Goal: Find specific page/section

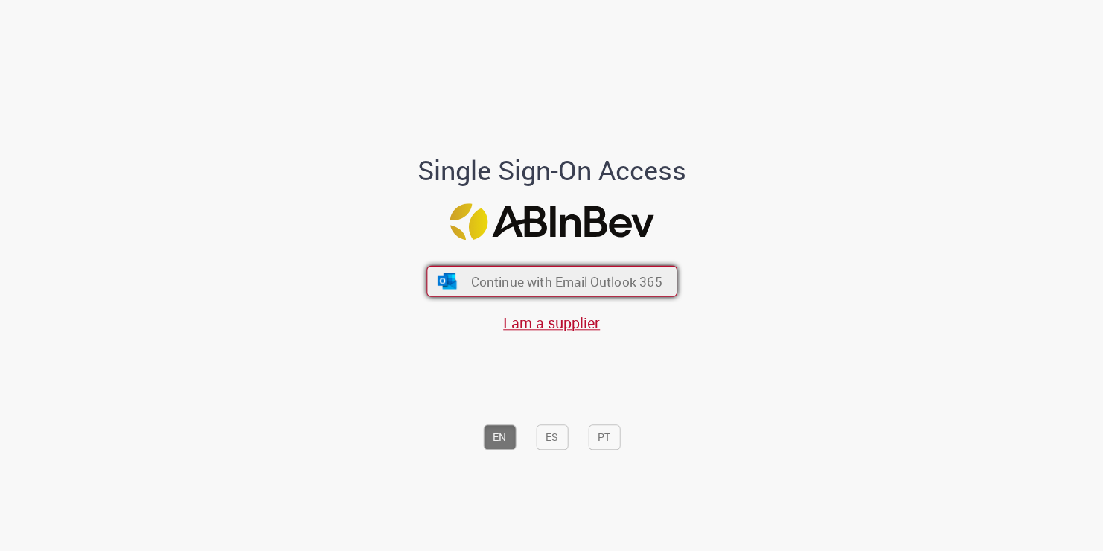
click at [470, 277] on span "Continue with Email Outlook 365" at bounding box center [565, 280] width 191 height 17
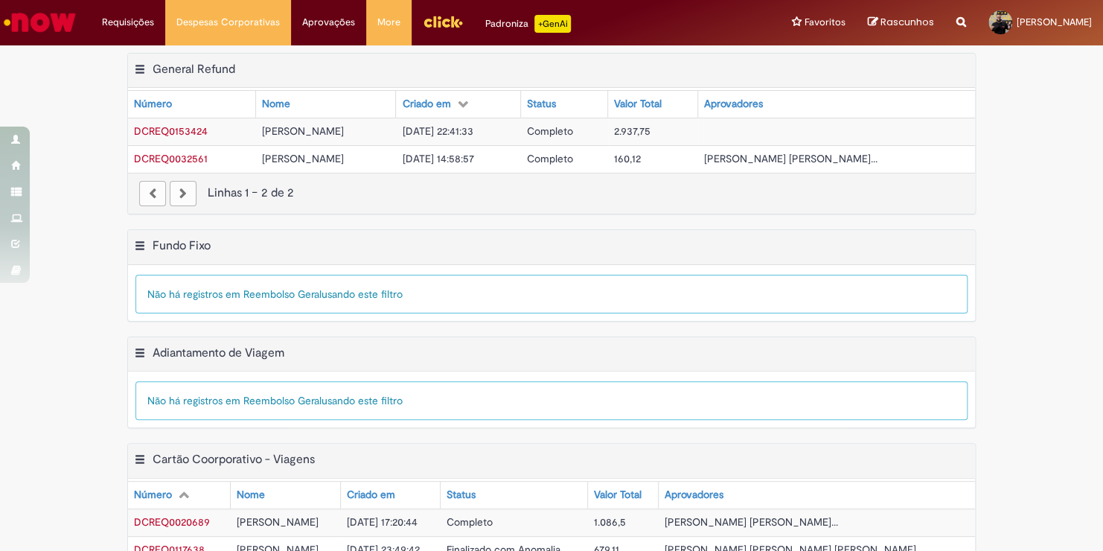
click at [37, 19] on img "Ir para a Homepage" at bounding box center [39, 22] width 77 height 30
